Goal: Information Seeking & Learning: Stay updated

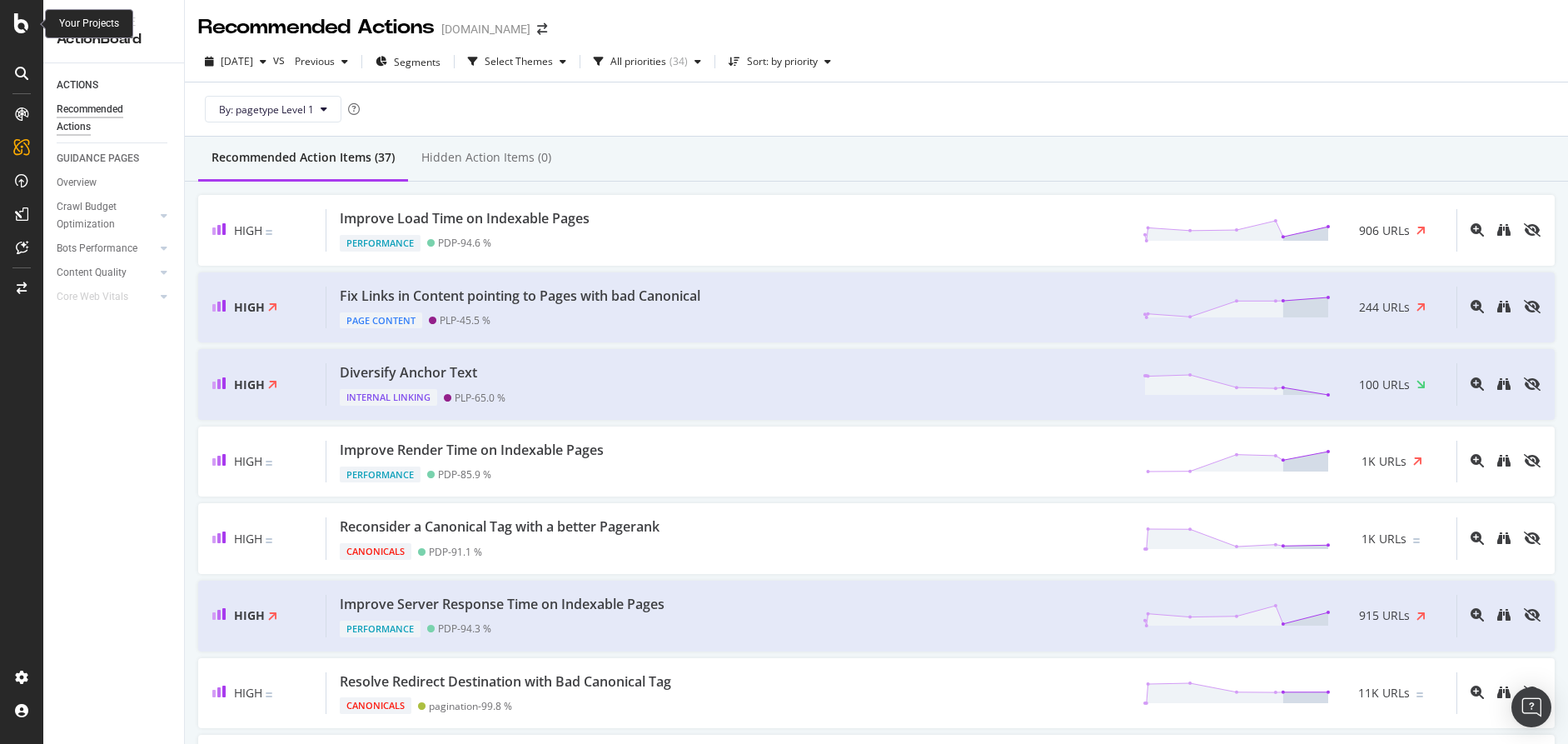
click at [25, 29] on icon at bounding box center [22, 24] width 15 height 20
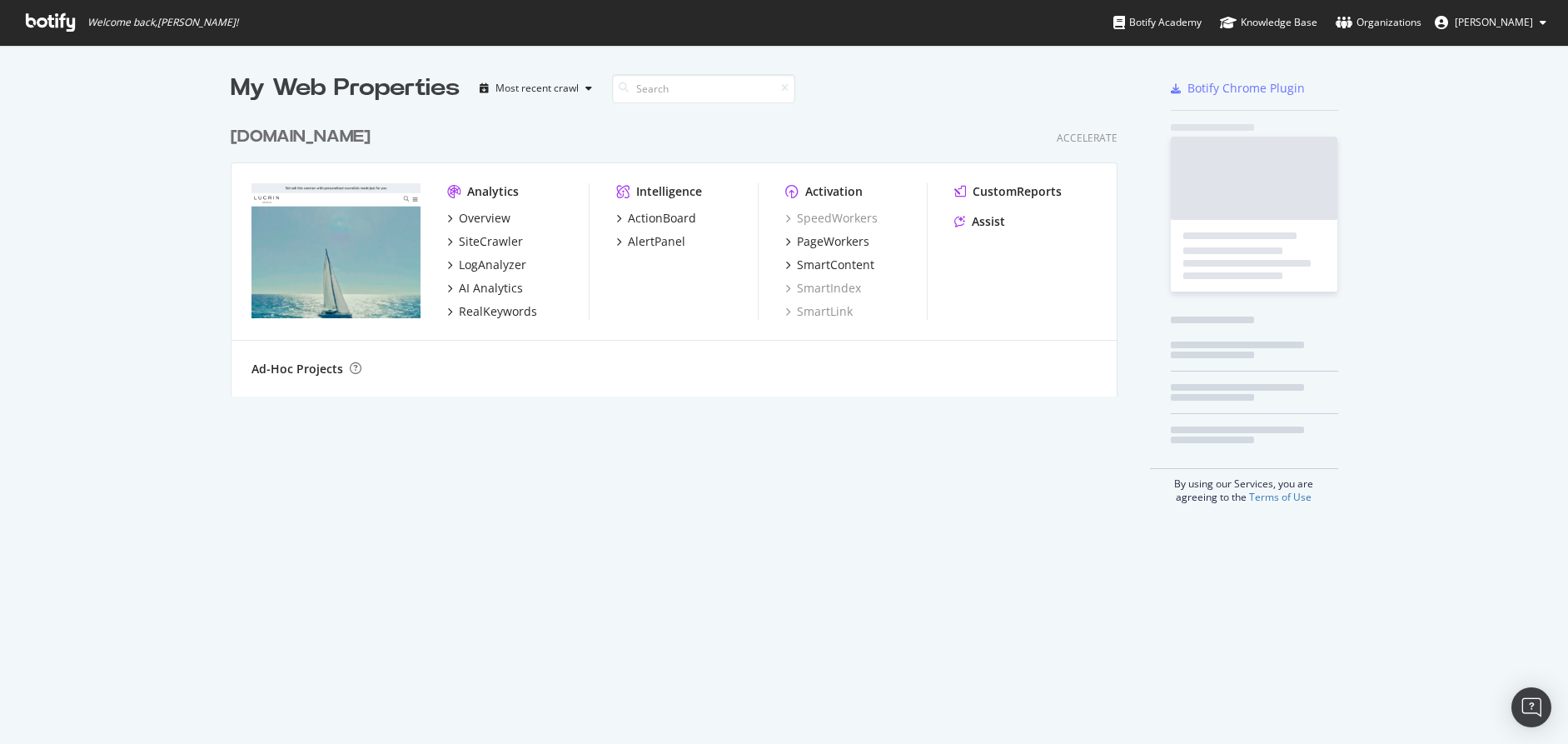
scroll to position [744, 1568]
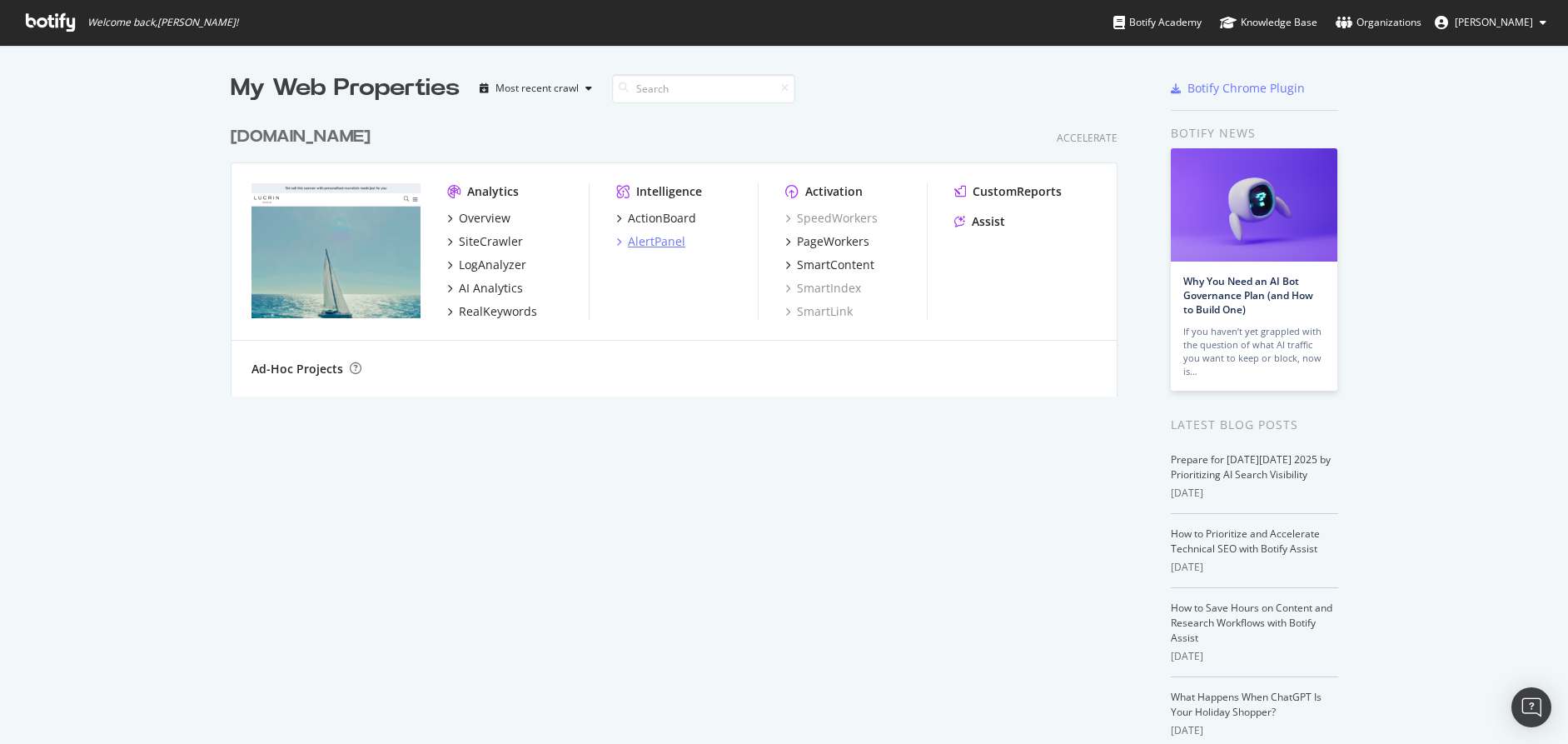
click at [654, 242] on div "AlertPanel" at bounding box center [656, 242] width 57 height 17
